Goal: Use online tool/utility: Utilize a website feature to perform a specific function

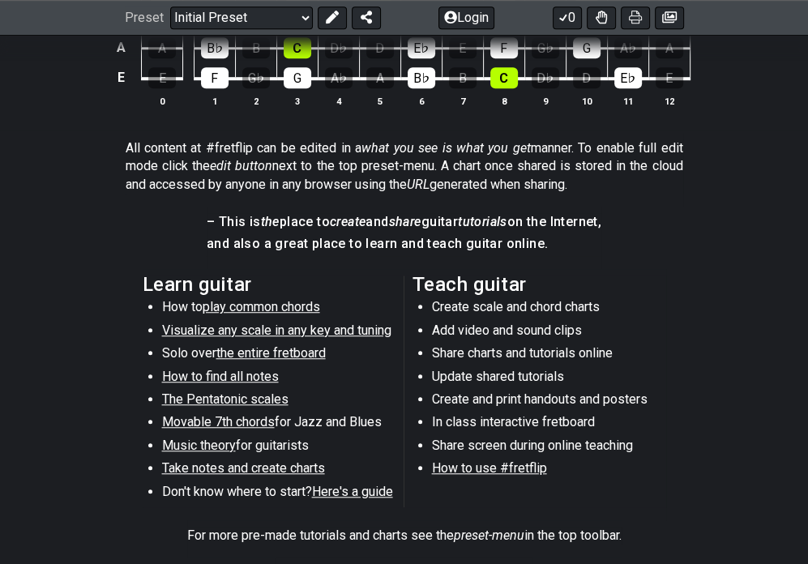
scroll to position [357, 0]
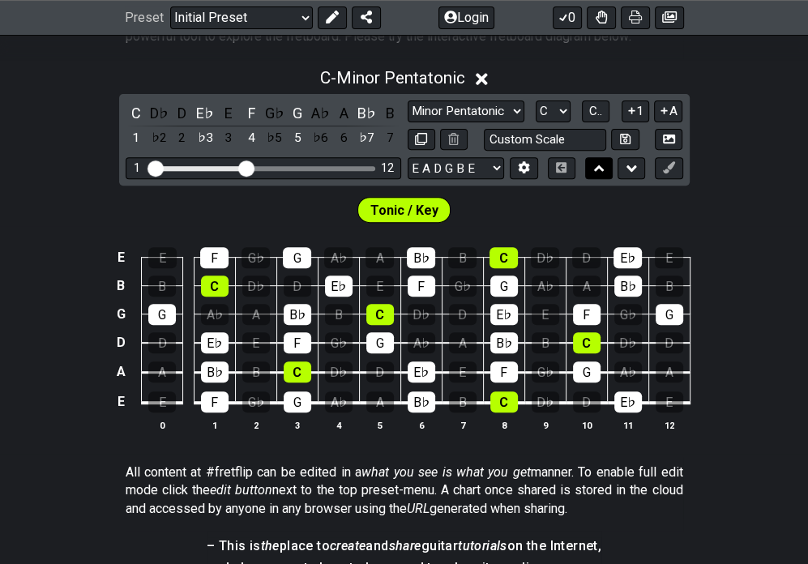
click at [603, 176] on icon at bounding box center [599, 168] width 11 height 16
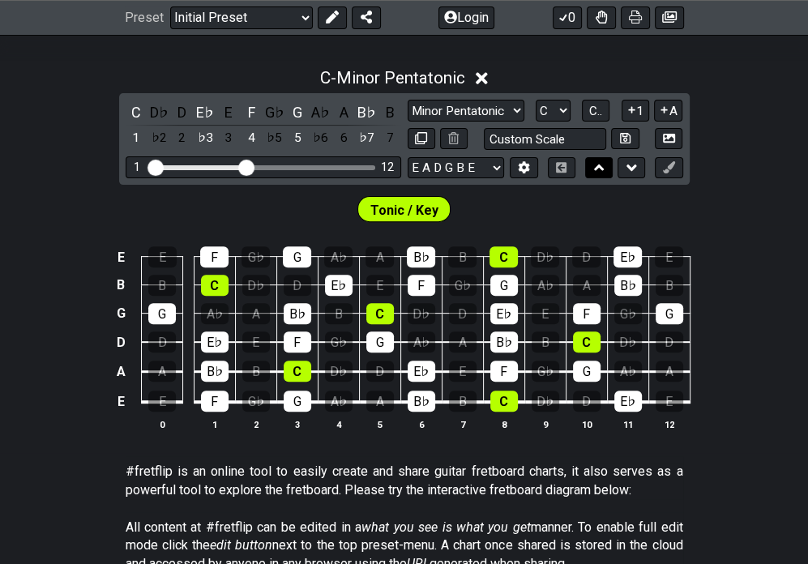
click at [599, 171] on icon at bounding box center [599, 167] width 11 height 6
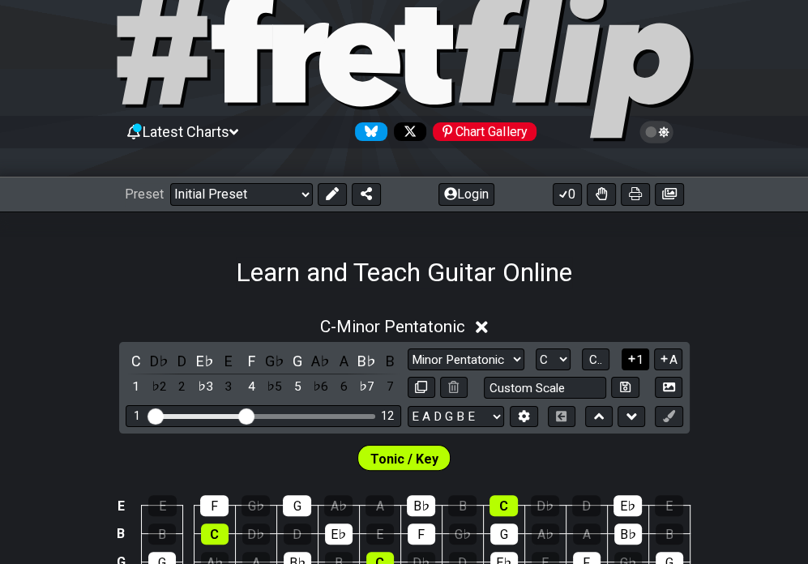
scroll to position [243, 0]
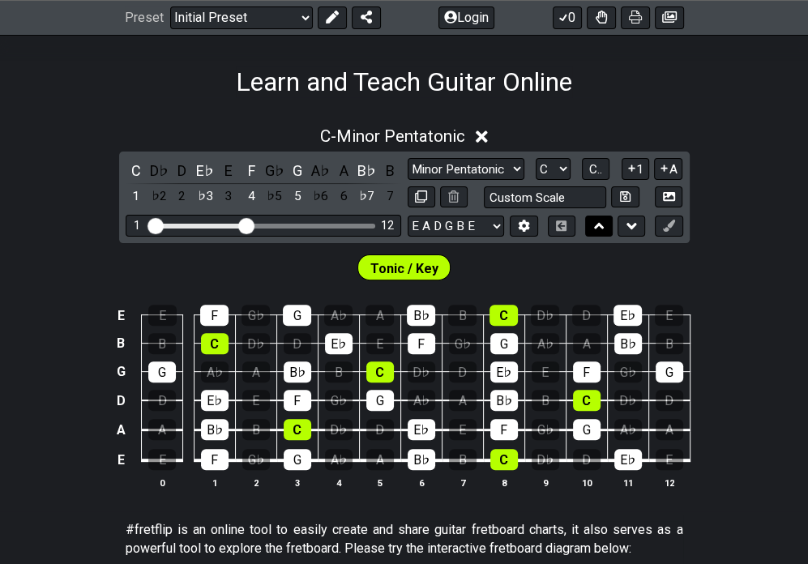
click at [598, 234] on icon at bounding box center [599, 226] width 11 height 16
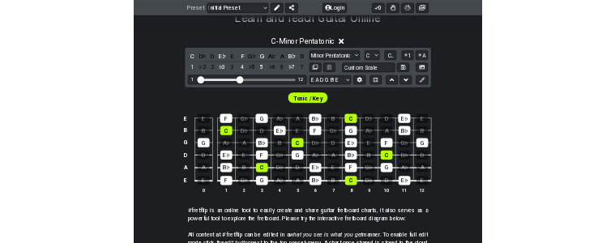
scroll to position [324, 0]
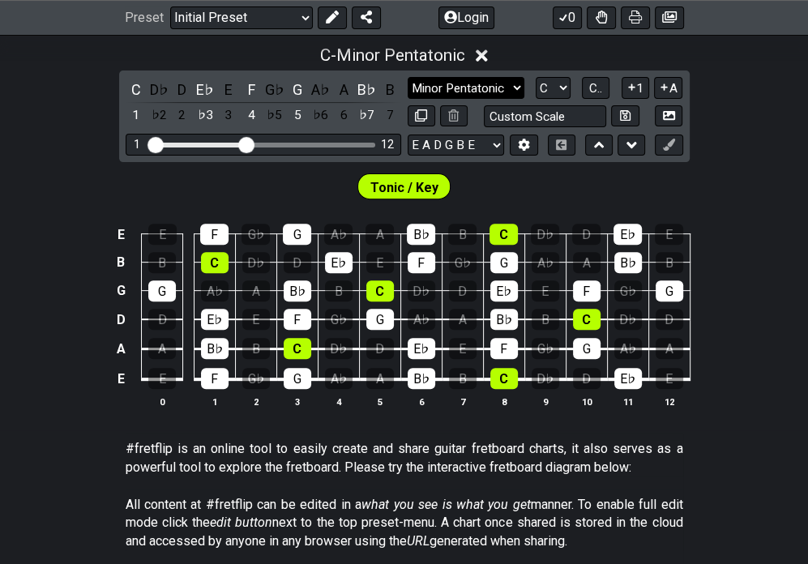
click at [446, 99] on select "Minor Pentatonic Click to edit Minor Pentatonic Major Pentatonic Minor Blues Ma…" at bounding box center [466, 88] width 117 height 22
select select "Major / [PERSON_NAME]"
click at [408, 86] on select "Minor Pentatonic Click to edit Minor Pentatonic Major Pentatonic Minor Blues Ma…" at bounding box center [466, 88] width 117 height 22
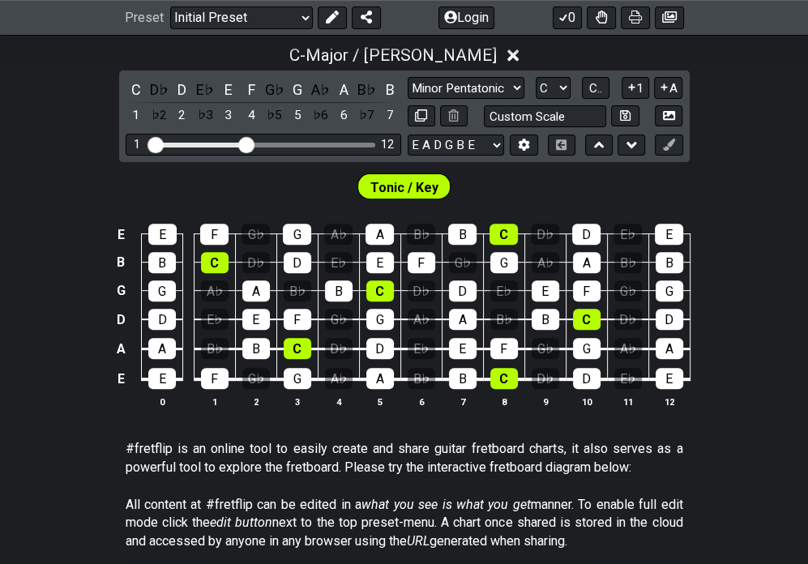
click at [795, 93] on div "C - Major / Ionian C D♭ D E♭ E F G♭ G A♭ A B♭ B 1 ♭2 2 ♭3 3 4 ♭5 5 ♭6 6 ♭7 7 Mi…" at bounding box center [404, 233] width 808 height 395
click at [11, 66] on div "C - Major / Ionian" at bounding box center [404, 51] width 808 height 30
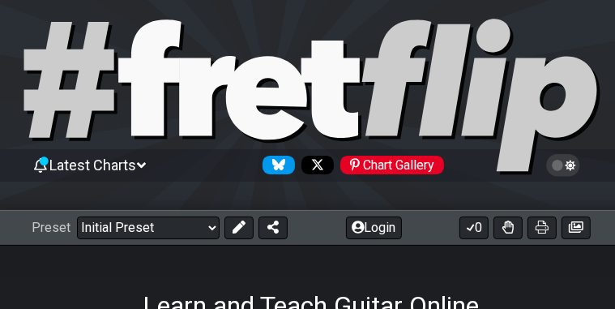
scroll to position [81, 0]
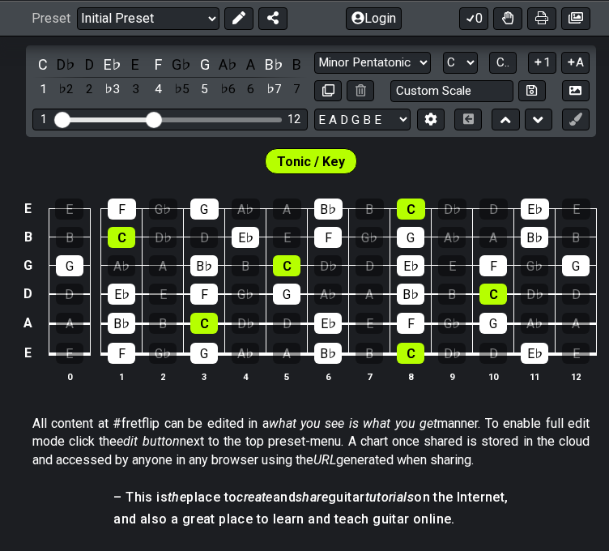
scroll to position [2525, 0]
click at [470, 65] on select "A♭ A A♯ B♭ B C C♯ D♭ D D♯ E♭ E F F♯ G♭ G G♯" at bounding box center [460, 63] width 35 height 22
click at [470, 67] on select "A♭ A A♯ B♭ B C C♯ D♭ D D♯ E♭ E F F♯ G♭ G G♯" at bounding box center [460, 63] width 35 height 22
click at [499, 70] on span "C.." at bounding box center [503, 62] width 13 height 15
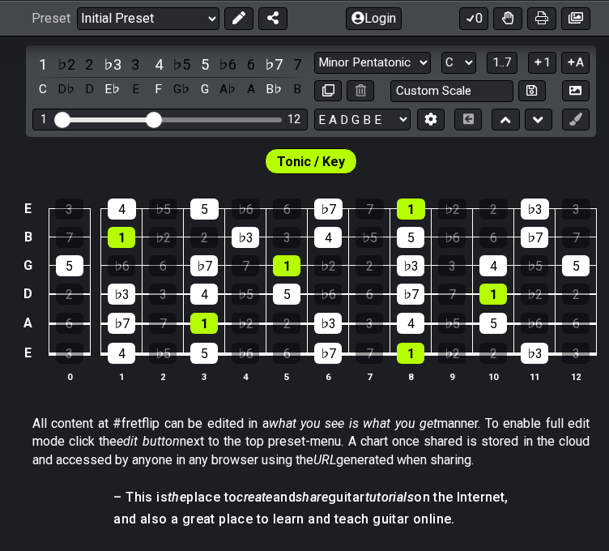
click at [463, 70] on select "A♭ A A♯ B♭ B C C♯ D♭ D D♯ E♭ E F F♯ G♭ G G♯" at bounding box center [459, 63] width 35 height 22
select select "G"
click at [442, 61] on select "A♭ A A♯ B♭ B C C♯ D♭ D D♯ E♭ E F F♯ G♭ G G♯" at bounding box center [459, 63] width 35 height 22
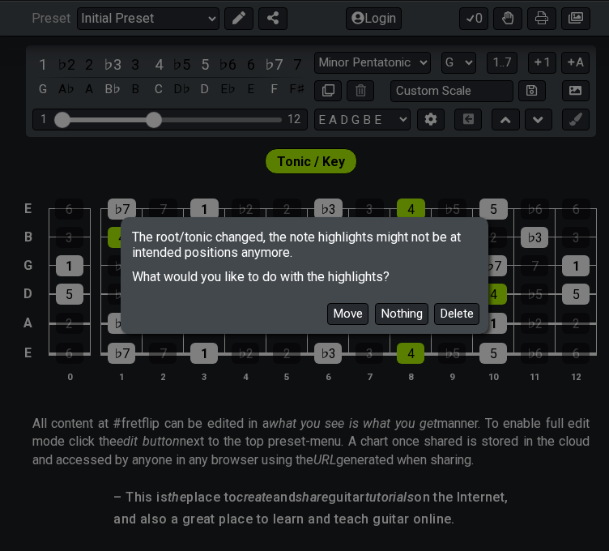
click at [353, 315] on button "Move" at bounding box center [347, 314] width 41 height 22
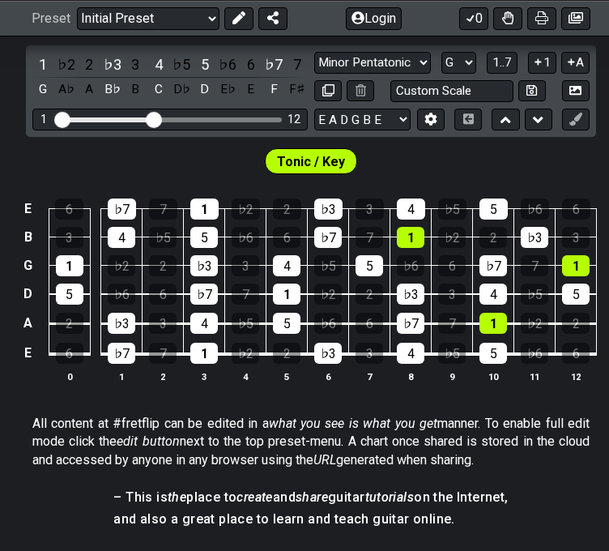
click at [408, 74] on select "Minor Pentatonic Click to edit Minor Pentatonic Major Pentatonic Minor Blues Ma…" at bounding box center [372, 63] width 117 height 22
click at [314, 61] on select "Minor Pentatonic Click to edit Minor Pentatonic Major Pentatonic Minor Blues Ma…" at bounding box center [372, 63] width 117 height 22
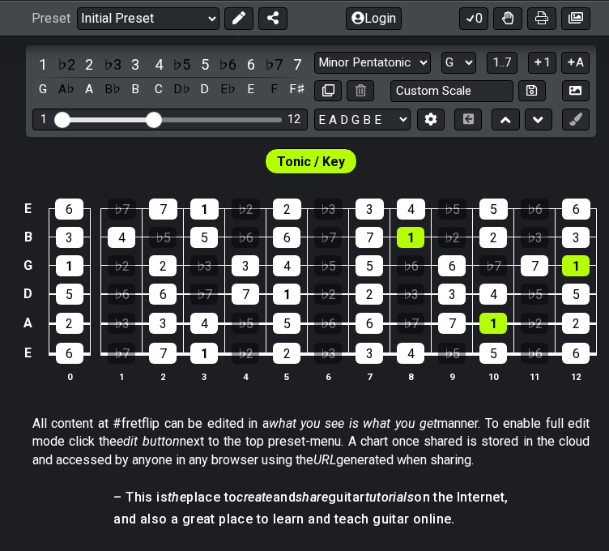
click at [578, 95] on icon at bounding box center [576, 90] width 12 height 9
click at [577, 96] on icon at bounding box center [576, 90] width 12 height 12
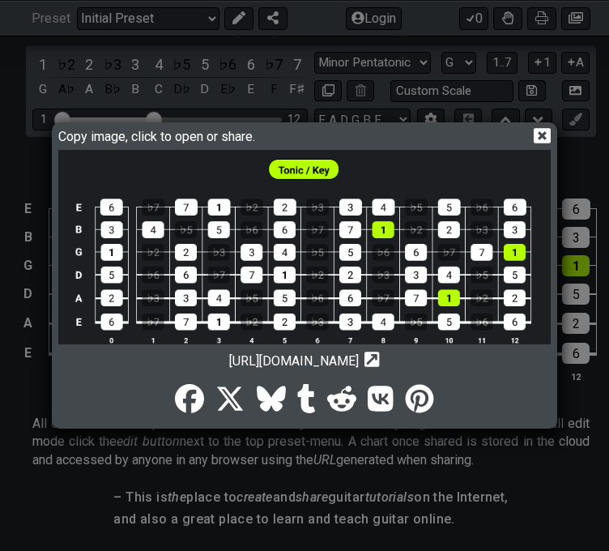
click at [544, 136] on icon at bounding box center [542, 135] width 17 height 17
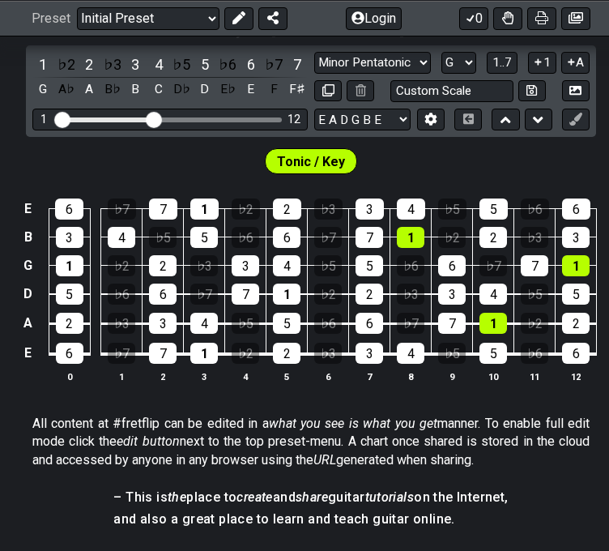
click at [384, 70] on select "Minor Pentatonic Click to edit Minor Pentatonic Major Pentatonic Minor Blues Ma…" at bounding box center [372, 63] width 117 height 22
click at [314, 61] on select "Minor Pentatonic Click to edit Minor Pentatonic Major Pentatonic Minor Blues Ma…" at bounding box center [372, 63] width 117 height 22
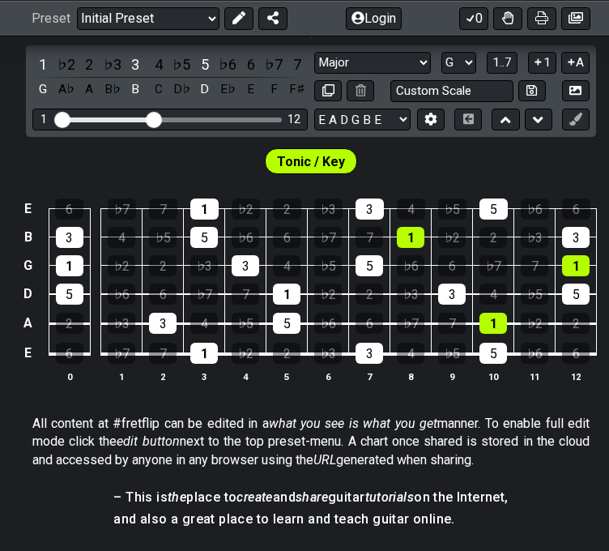
click at [570, 95] on icon at bounding box center [576, 90] width 12 height 9
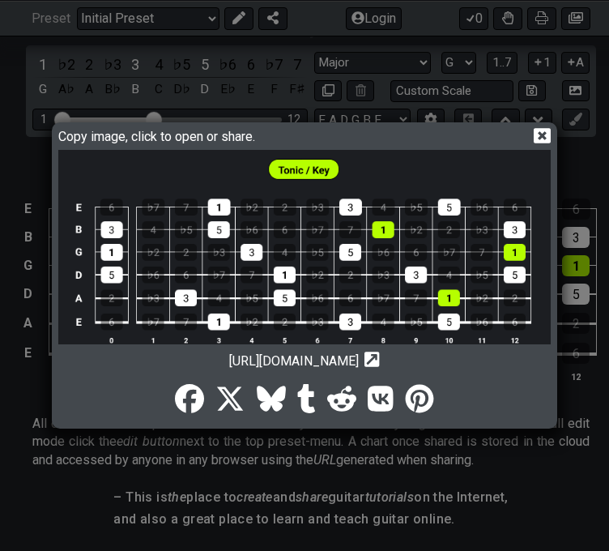
click at [537, 129] on icon at bounding box center [542, 135] width 17 height 15
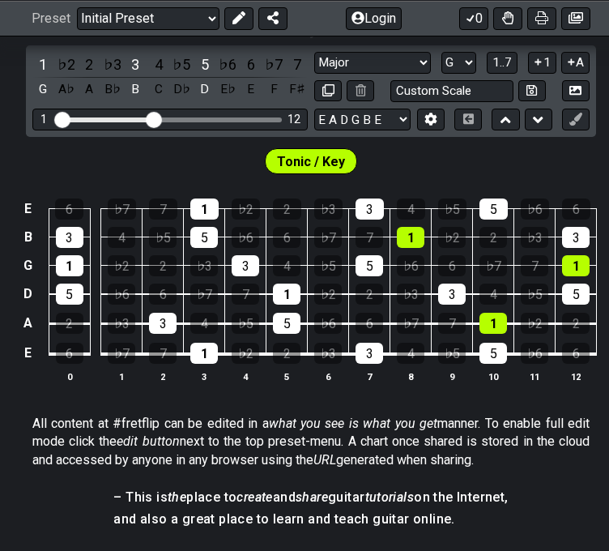
click at [459, 66] on select "A♭ A A♯ B♭ B C C♯ D♭ D D♯ E♭ E F F♯ G♭ G G♯" at bounding box center [459, 63] width 35 height 22
click at [385, 66] on select "Minor Pentatonic Click to edit Minor Pentatonic Major Pentatonic Minor Blues Ma…" at bounding box center [372, 63] width 117 height 22
select select "Minor"
click at [314, 61] on select "Minor Pentatonic Click to edit Minor Pentatonic Major Pentatonic Minor Blues Ma…" at bounding box center [372, 63] width 117 height 22
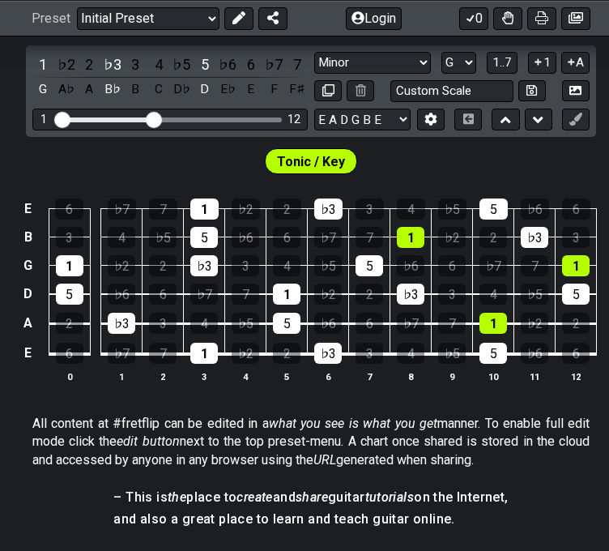
click at [463, 74] on select "A♭ A A♯ B♭ B C C♯ D♭ D D♯ E♭ E F F♯ G♭ G G♯" at bounding box center [459, 63] width 35 height 22
click at [442, 61] on select "A♭ A A♯ B♭ B C C♯ D♭ D D♯ E♭ E F F♯ G♭ G G♯" at bounding box center [459, 63] width 35 height 22
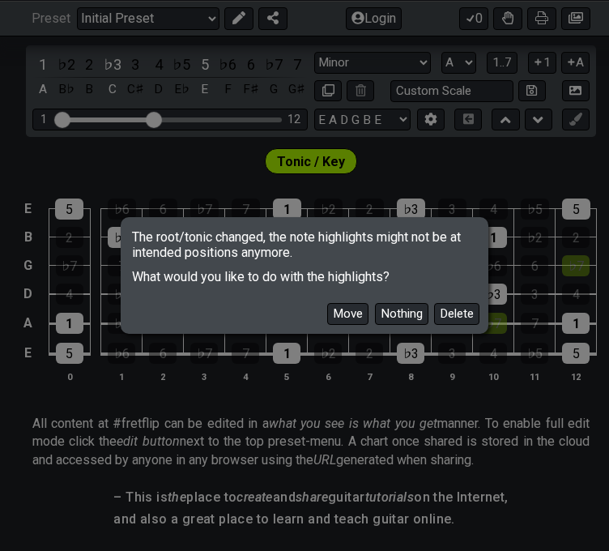
click at [351, 320] on button "Move" at bounding box center [347, 314] width 41 height 22
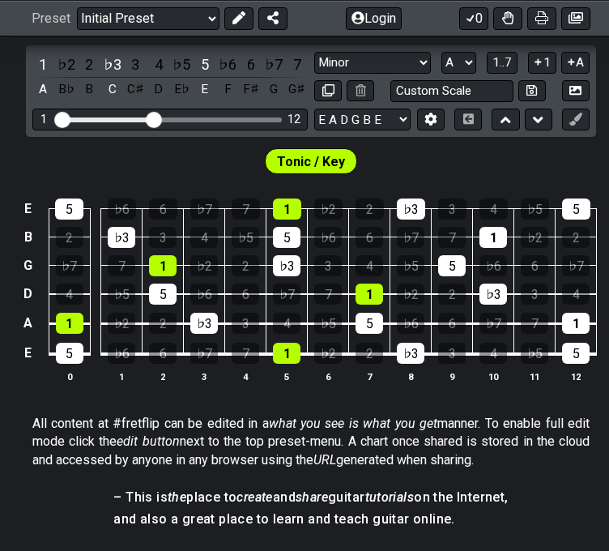
click at [570, 96] on icon at bounding box center [576, 90] width 12 height 12
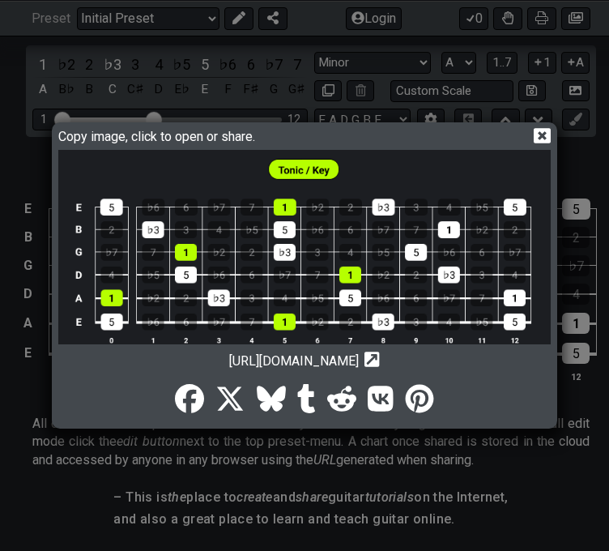
click at [538, 130] on icon at bounding box center [542, 135] width 17 height 17
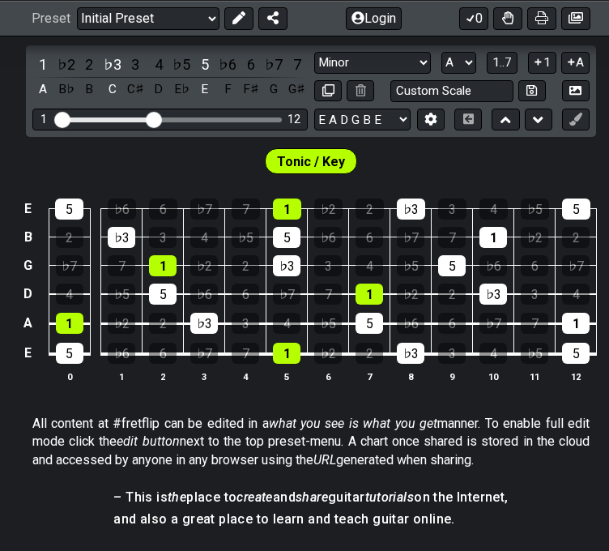
click at [462, 70] on select "A♭ A A♯ B♭ B C C♯ D♭ D D♯ E♭ E F F♯ G♭ G G♯" at bounding box center [459, 63] width 35 height 22
select select "B"
click at [442, 61] on select "A♭ A A♯ B♭ B C C♯ D♭ D D♯ E♭ E F F♯ G♭ G G♯" at bounding box center [459, 63] width 35 height 22
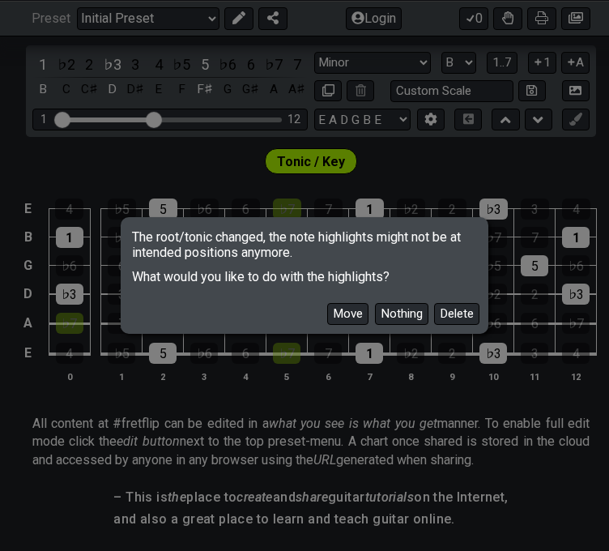
click at [348, 320] on button "Move" at bounding box center [347, 314] width 41 height 22
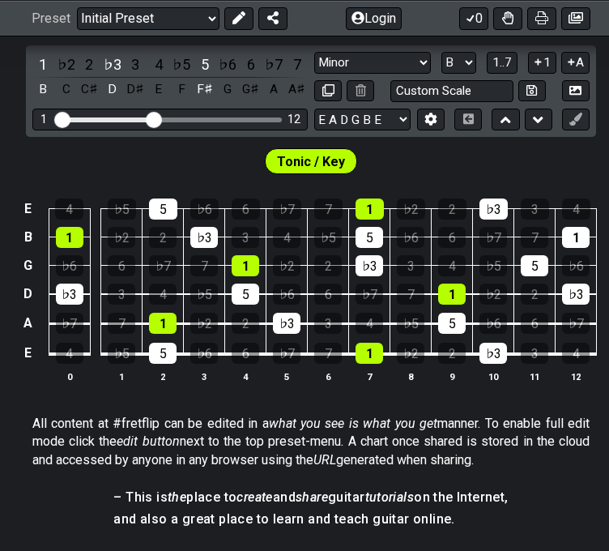
click at [537, 96] on icon at bounding box center [532, 90] width 11 height 11
select select "Custom Scale"
click at [533, 96] on icon at bounding box center [532, 90] width 11 height 12
click at [567, 102] on button at bounding box center [576, 91] width 28 height 22
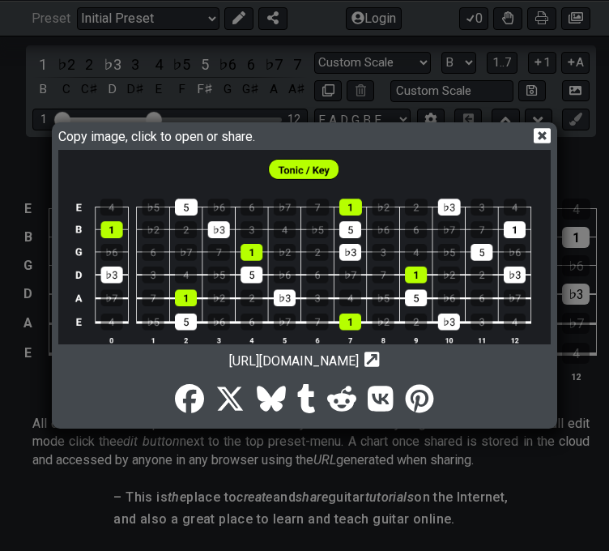
click at [541, 130] on icon at bounding box center [542, 135] width 17 height 17
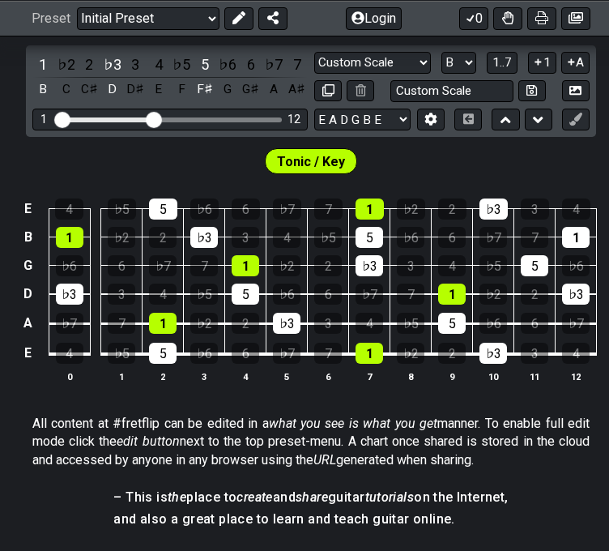
click at [452, 74] on select "A♭ A A♯ B♭ B C C♯ D♭ D D♯ E♭ E F F♯ G♭ G G♯" at bounding box center [459, 63] width 35 height 22
click at [442, 61] on select "A♭ A A♯ B♭ B C C♯ D♭ D D♯ E♭ E F F♯ G♭ G G♯" at bounding box center [459, 63] width 35 height 22
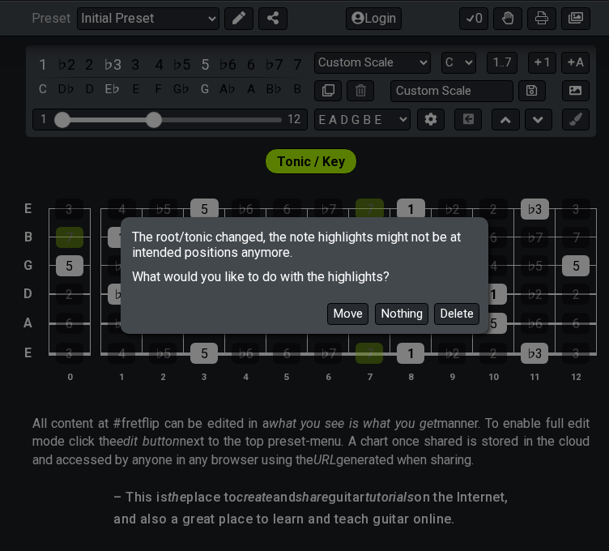
click at [353, 317] on button "Move" at bounding box center [347, 314] width 41 height 22
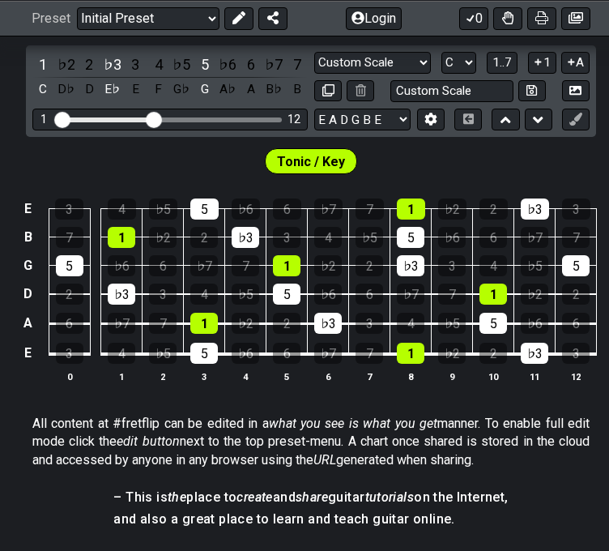
click at [570, 96] on icon at bounding box center [576, 90] width 12 height 12
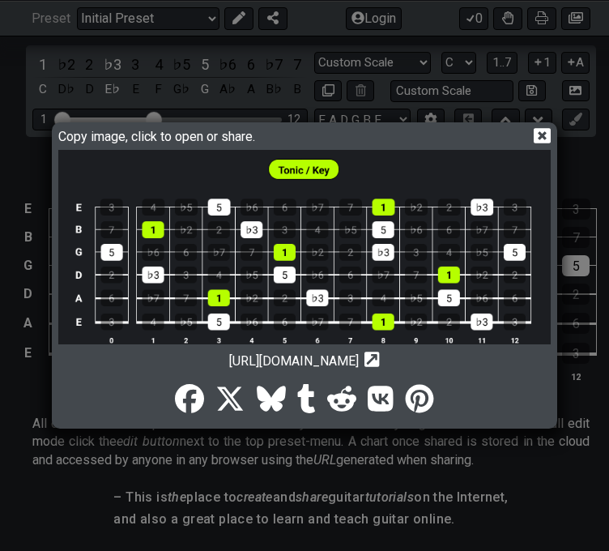
click at [543, 128] on icon at bounding box center [542, 135] width 17 height 15
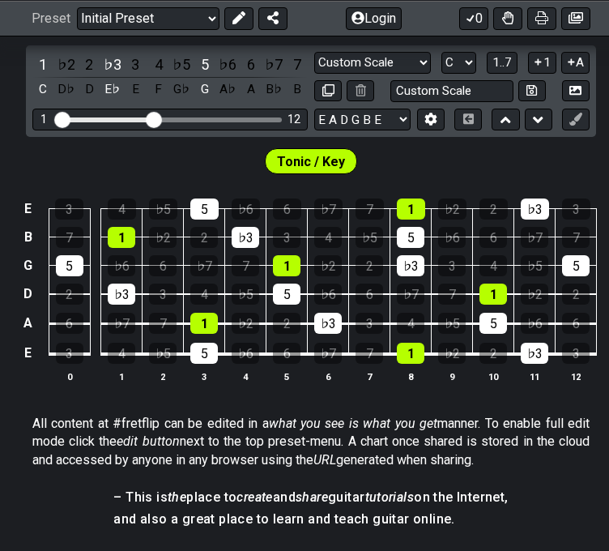
click at [465, 74] on select "A♭ A A♯ B♭ B C C♯ D♭ D D♯ E♭ E F F♯ G♭ G G♯" at bounding box center [459, 63] width 35 height 22
click at [442, 61] on select "A♭ A A♯ B♭ B C C♯ D♭ D D♯ E♭ E F F♯ G♭ G G♯" at bounding box center [459, 63] width 35 height 22
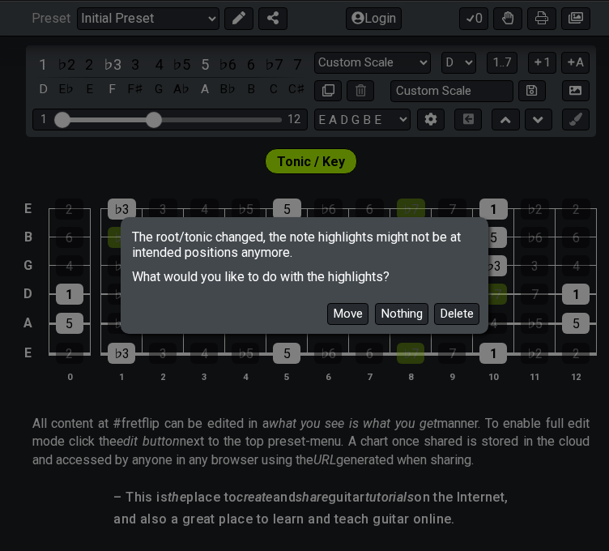
click at [348, 319] on button "Move" at bounding box center [347, 314] width 41 height 22
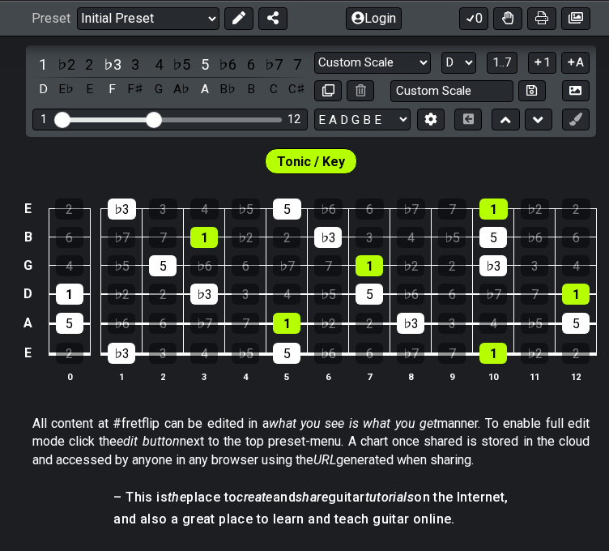
click at [574, 95] on icon at bounding box center [576, 90] width 12 height 9
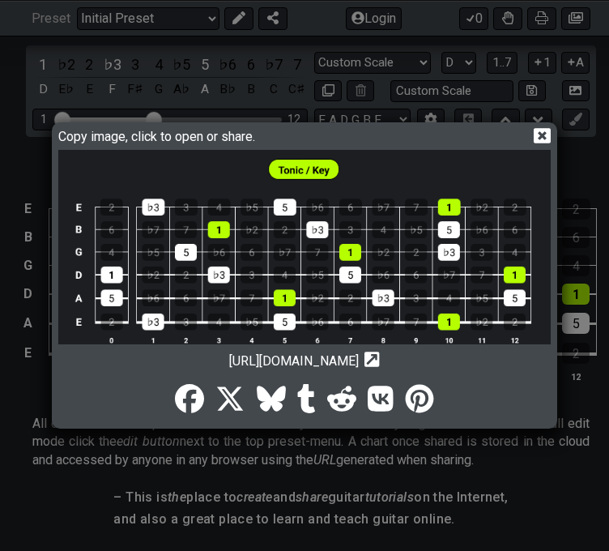
click at [543, 127] on icon at bounding box center [542, 135] width 17 height 17
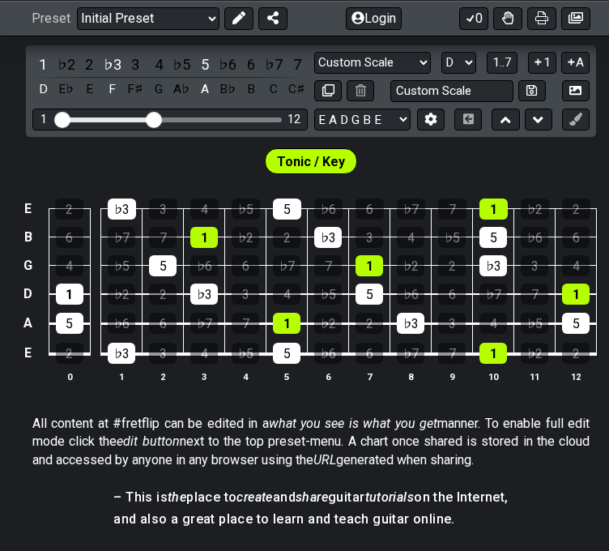
click at [471, 67] on select "A♭ A A♯ B♭ B C C♯ D♭ D D♯ E♭ E F F♯ G♭ G G♯" at bounding box center [459, 63] width 35 height 22
select select "E"
click at [442, 61] on select "A♭ A A♯ B♭ B C C♯ D♭ D D♯ E♭ E F F♯ G♭ G G♯" at bounding box center [459, 63] width 35 height 22
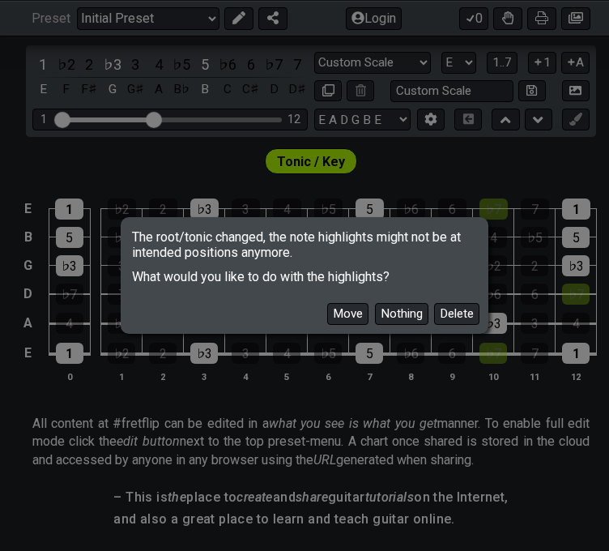
click at [354, 322] on button "Move" at bounding box center [347, 314] width 41 height 22
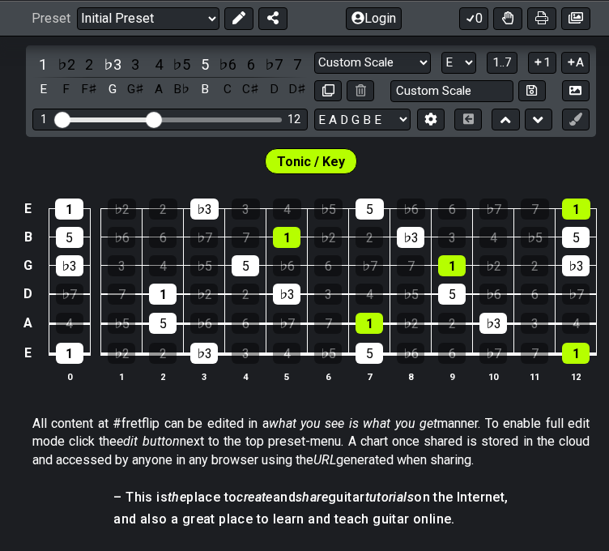
click at [351, 73] on select "Minor Pentatonic Custom Scale Minor Pentatonic Major Pentatonic Minor Blues Maj…" at bounding box center [372, 63] width 117 height 22
select select "Minor"
click at [314, 61] on select "Minor Pentatonic Custom Scale Minor Pentatonic Major Pentatonic Minor Blues Maj…" at bounding box center [372, 63] width 117 height 22
click at [578, 95] on icon at bounding box center [576, 90] width 12 height 9
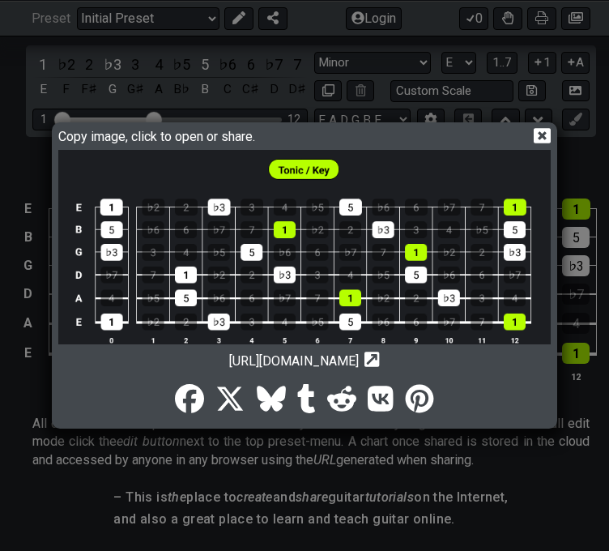
click at [540, 130] on icon at bounding box center [542, 135] width 17 height 17
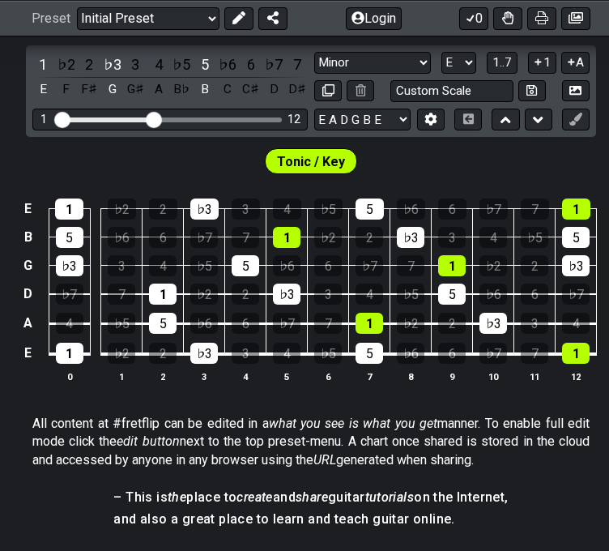
click at [472, 74] on select "A♭ A A♯ B♭ B C C♯ D♭ D D♯ E♭ E F F♯ G♭ G G♯" at bounding box center [459, 63] width 35 height 22
select select "F#"
click at [442, 61] on select "A♭ A A♯ B♭ B C C♯ D♭ D D♯ E♭ E F F♯ G♭ G G♯" at bounding box center [459, 63] width 35 height 22
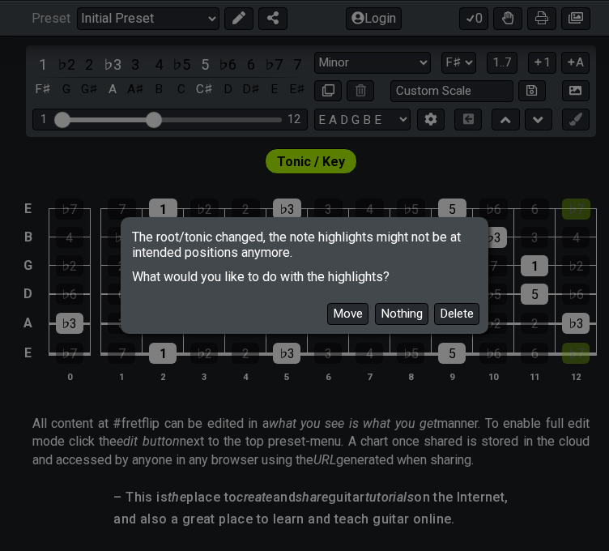
click at [352, 313] on button "Move" at bounding box center [347, 314] width 41 height 22
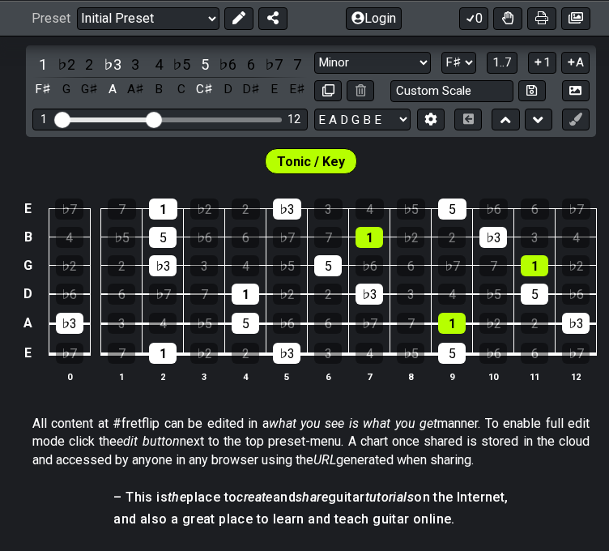
click at [374, 72] on select "Minor Pentatonic Custom Scale Minor Pentatonic Major Pentatonic Minor Blues Maj…" at bounding box center [372, 63] width 117 height 22
select select "Diminished"
click at [314, 61] on select "Minor Pentatonic Custom Scale Minor Pentatonic Major Pentatonic Minor Blues Maj…" at bounding box center [372, 63] width 117 height 22
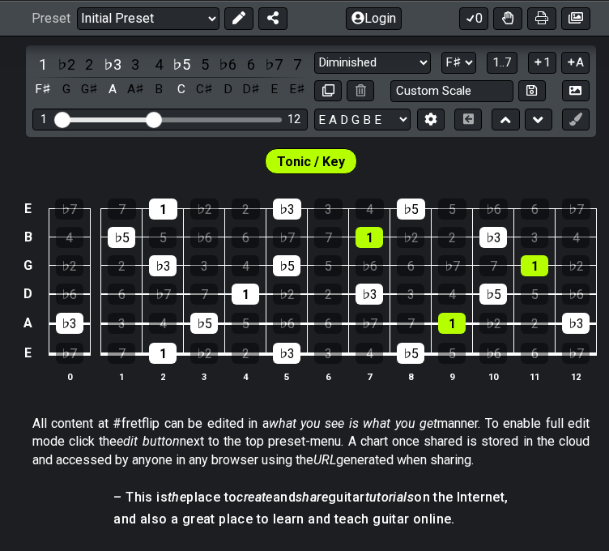
click at [571, 96] on icon at bounding box center [576, 90] width 12 height 12
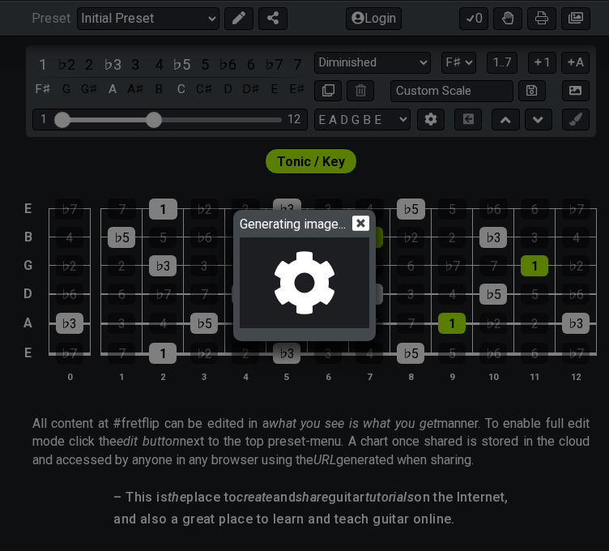
click at [303, 265] on icon at bounding box center [305, 282] width 84 height 85
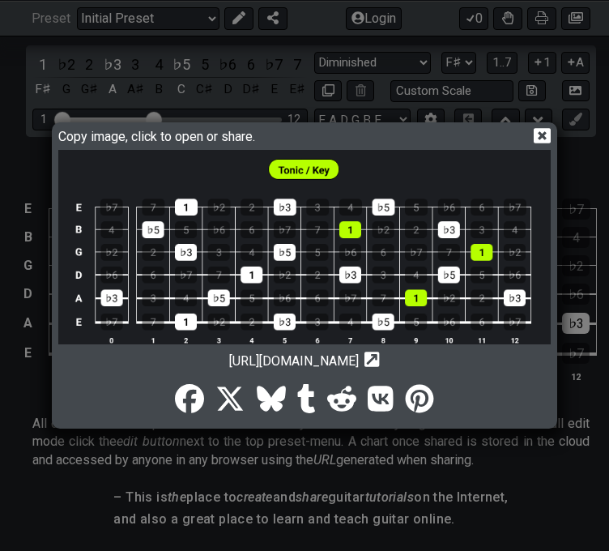
click at [541, 128] on icon at bounding box center [542, 135] width 17 height 15
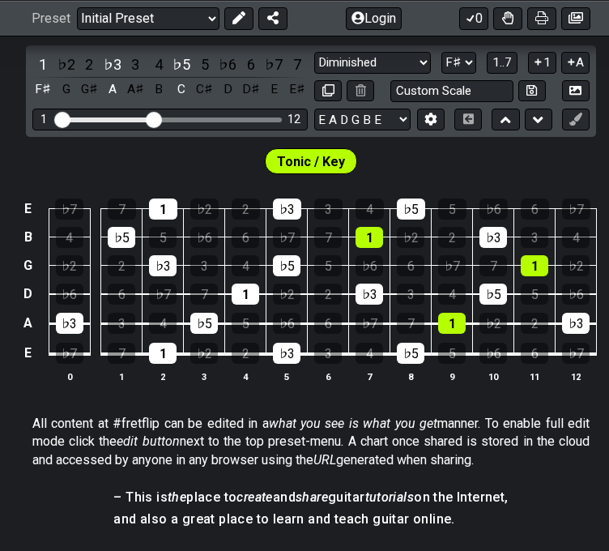
click at [407, 70] on select "Minor Pentatonic Custom Scale Minor Pentatonic Major Pentatonic Minor Blues Maj…" at bounding box center [372, 63] width 117 height 22
select select "Major"
click at [314, 61] on select "Minor Pentatonic Custom Scale Minor Pentatonic Major Pentatonic Minor Blues Maj…" at bounding box center [372, 63] width 117 height 22
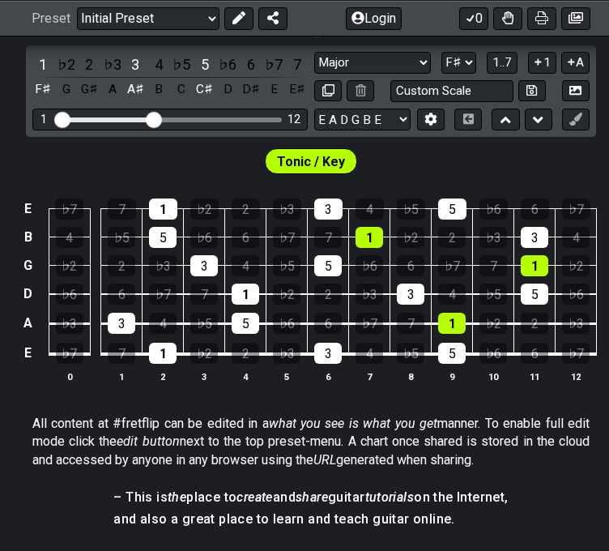
click at [458, 74] on select "A♭ A A♯ B♭ B C C♯ D♭ D D♯ E♭ E F F♯ G♭ G G♯" at bounding box center [459, 63] width 35 height 22
click at [442, 61] on select "A♭ A A♯ B♭ B C C♯ D♭ D D♯ E♭ E F F♯ G♭ G G♯" at bounding box center [459, 63] width 35 height 22
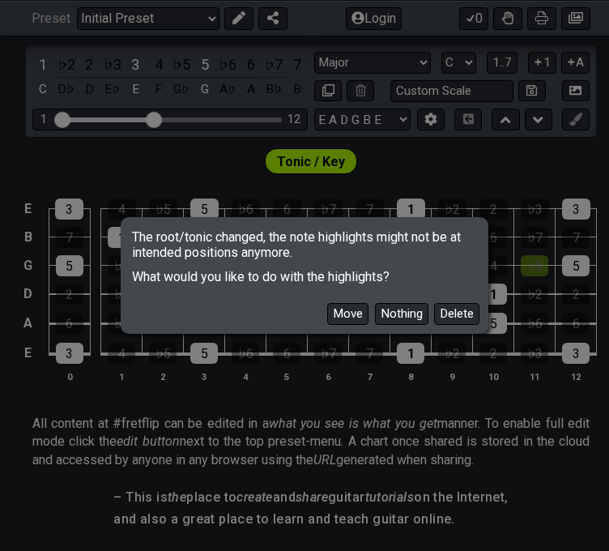
click at [350, 317] on button "Move" at bounding box center [347, 314] width 41 height 22
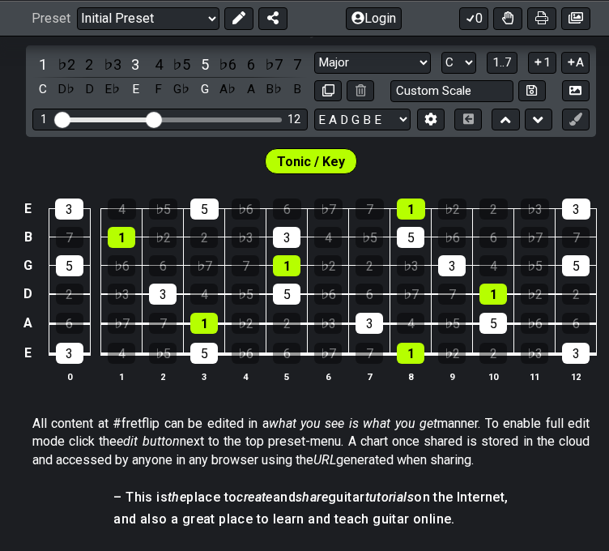
click at [564, 102] on button at bounding box center [576, 91] width 28 height 22
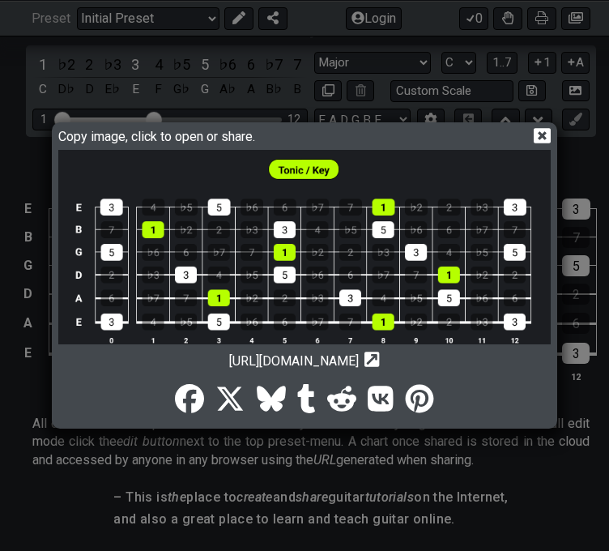
click at [544, 133] on icon at bounding box center [542, 135] width 17 height 15
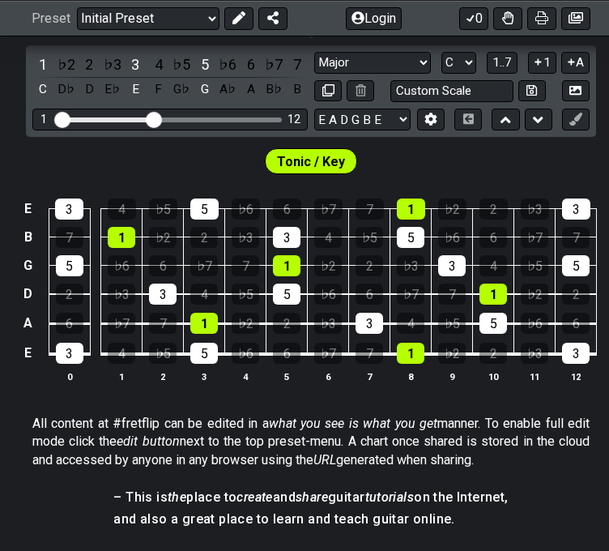
click at [472, 74] on select "A♭ A A♯ B♭ B C C♯ D♭ D D♯ E♭ E F F♯ G♭ G G♯" at bounding box center [459, 63] width 35 height 22
select select "D"
click at [442, 61] on select "A♭ A A♯ B♭ B C C♯ D♭ D D♯ E♭ E F F♯ G♭ G G♯" at bounding box center [459, 63] width 35 height 22
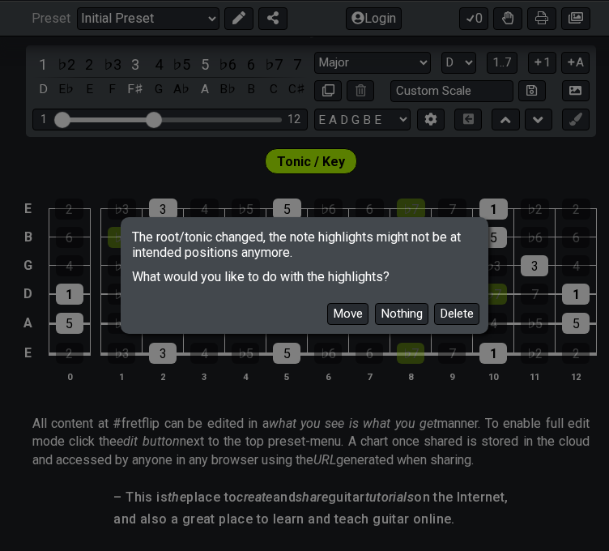
click at [357, 323] on button "Move" at bounding box center [347, 314] width 41 height 22
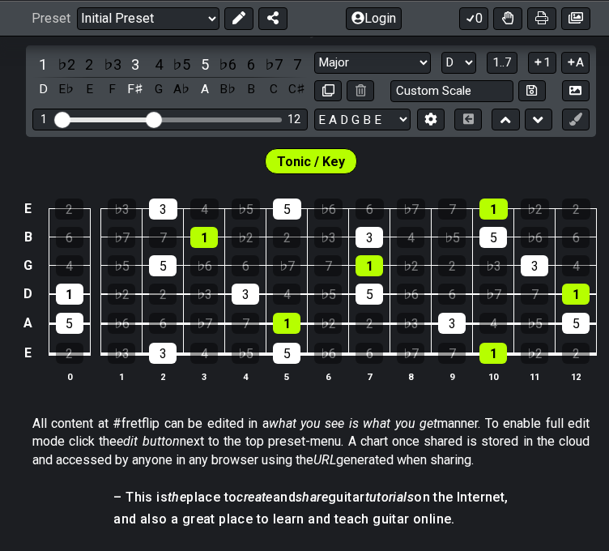
click at [567, 100] on button at bounding box center [576, 91] width 28 height 22
